Goal: Browse casually: Explore the website without a specific task or goal

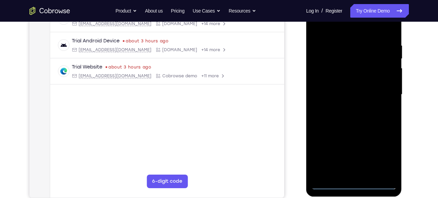
scroll to position [120, 0]
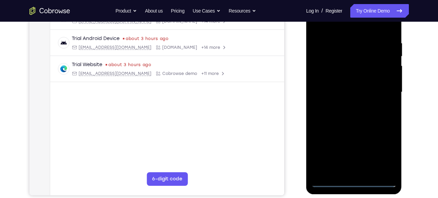
click at [353, 183] on div at bounding box center [354, 92] width 85 height 190
click at [379, 149] on div at bounding box center [354, 92] width 85 height 190
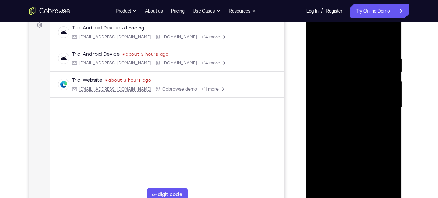
scroll to position [104, 0]
click at [314, 26] on div at bounding box center [354, 108] width 85 height 190
click at [383, 105] on div at bounding box center [354, 108] width 85 height 190
click at [349, 120] on div at bounding box center [354, 108] width 85 height 190
click at [332, 112] on div at bounding box center [354, 108] width 85 height 190
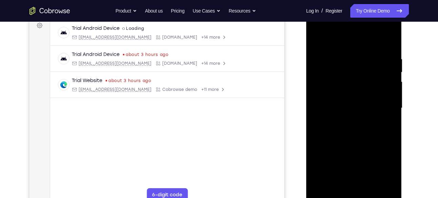
click at [329, 100] on div at bounding box center [354, 108] width 85 height 190
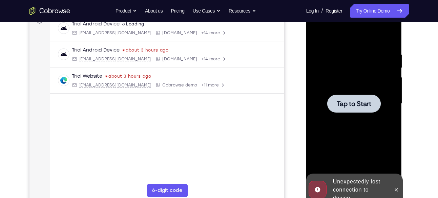
scroll to position [110, 0]
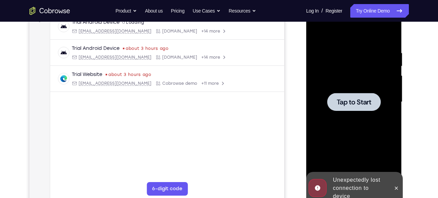
click at [351, 123] on div at bounding box center [354, 102] width 85 height 190
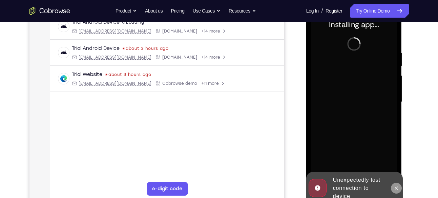
click at [398, 190] on icon at bounding box center [396, 187] width 5 height 5
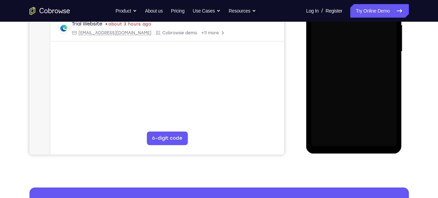
scroll to position [161, 0]
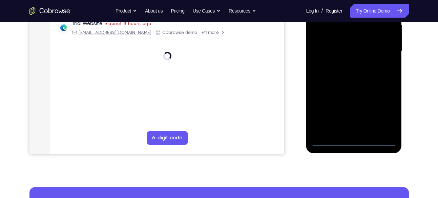
click at [355, 140] on div at bounding box center [354, 51] width 85 height 190
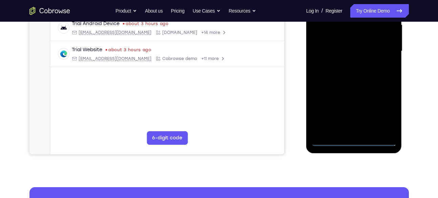
click at [387, 116] on div at bounding box center [354, 51] width 85 height 190
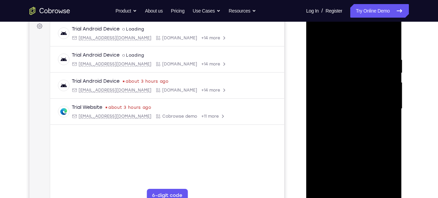
scroll to position [103, 0]
click at [319, 31] on div at bounding box center [354, 109] width 85 height 190
click at [385, 108] on div at bounding box center [354, 109] width 85 height 190
click at [347, 121] on div at bounding box center [354, 109] width 85 height 190
click at [338, 103] on div at bounding box center [354, 109] width 85 height 190
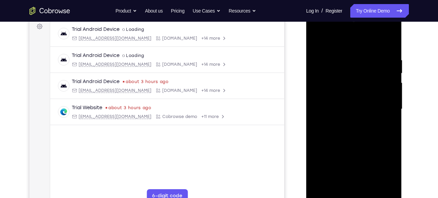
click at [338, 92] on div at bounding box center [354, 109] width 85 height 190
click at [333, 97] on div at bounding box center [354, 109] width 85 height 190
click at [353, 108] on div at bounding box center [354, 109] width 85 height 190
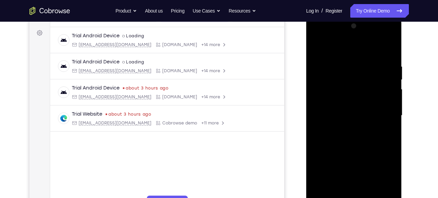
scroll to position [101, 0]
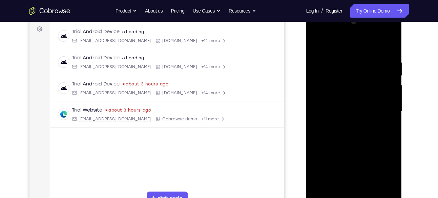
click at [388, 119] on div at bounding box center [354, 112] width 85 height 190
click at [331, 109] on div at bounding box center [354, 112] width 85 height 190
click at [346, 90] on div at bounding box center [354, 112] width 85 height 190
click at [392, 53] on div at bounding box center [354, 112] width 85 height 190
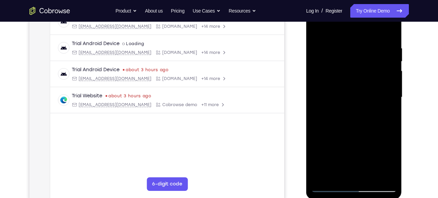
scroll to position [115, 0]
click at [369, 177] on div at bounding box center [354, 97] width 85 height 190
click at [346, 132] on div at bounding box center [354, 97] width 85 height 190
click at [360, 134] on div at bounding box center [354, 97] width 85 height 190
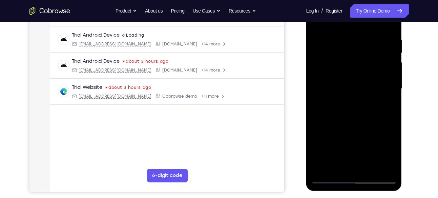
scroll to position [124, 0]
click at [331, 177] on div at bounding box center [354, 88] width 85 height 190
click at [348, 80] on div at bounding box center [354, 88] width 85 height 190
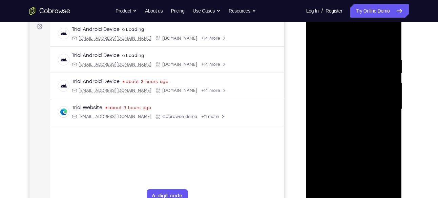
scroll to position [103, 0]
click at [315, 44] on div at bounding box center [354, 110] width 85 height 190
click at [352, 114] on div at bounding box center [354, 110] width 85 height 190
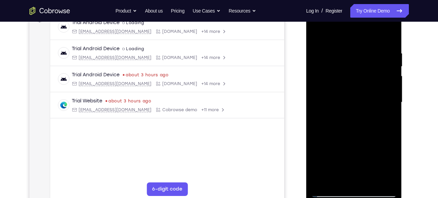
scroll to position [104, 0]
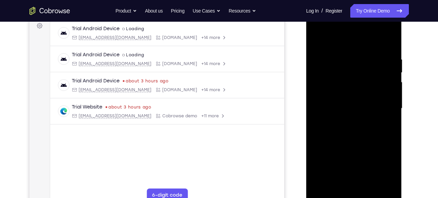
click at [315, 40] on div at bounding box center [354, 109] width 85 height 190
drag, startPoint x: 354, startPoint y: 108, endPoint x: 354, endPoint y: 82, distance: 25.4
click at [354, 82] on div at bounding box center [354, 109] width 85 height 190
drag, startPoint x: 368, startPoint y: 133, endPoint x: 361, endPoint y: 57, distance: 76.3
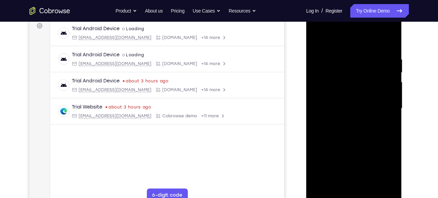
click at [361, 57] on div at bounding box center [354, 109] width 85 height 190
drag, startPoint x: 362, startPoint y: 138, endPoint x: 369, endPoint y: 34, distance: 104.3
click at [369, 34] on div at bounding box center [354, 109] width 85 height 190
drag, startPoint x: 343, startPoint y: 135, endPoint x: 354, endPoint y: 64, distance: 72.0
click at [354, 64] on div at bounding box center [354, 109] width 85 height 190
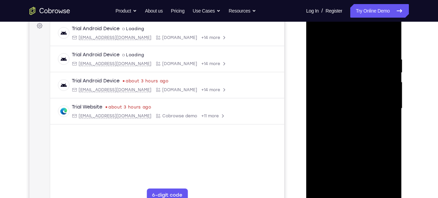
drag, startPoint x: 362, startPoint y: 136, endPoint x: 356, endPoint y: 26, distance: 110.3
click at [356, 26] on div at bounding box center [354, 109] width 85 height 190
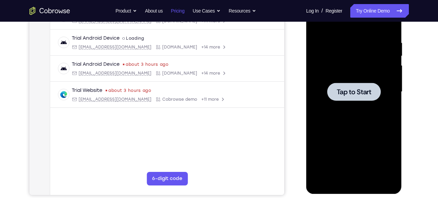
scroll to position [120, 0]
